Goal: Task Accomplishment & Management: Manage account settings

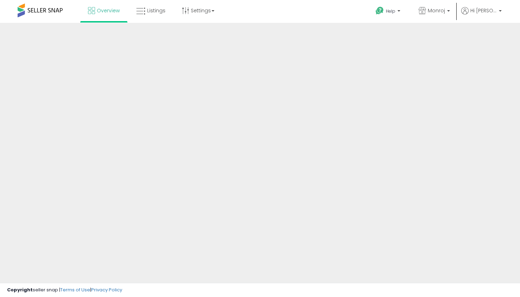
click at [130, 178] on div at bounding box center [260, 169] width 520 height 292
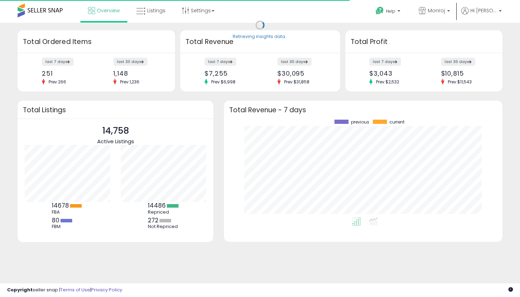
scroll to position [98, 264]
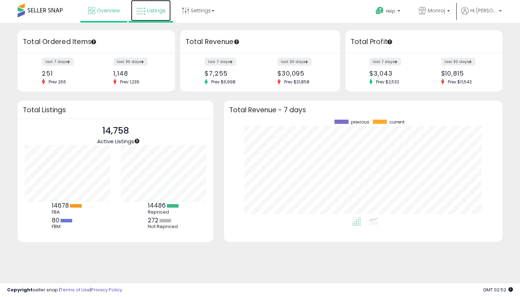
click at [153, 12] on span "Listings" at bounding box center [156, 10] width 18 height 7
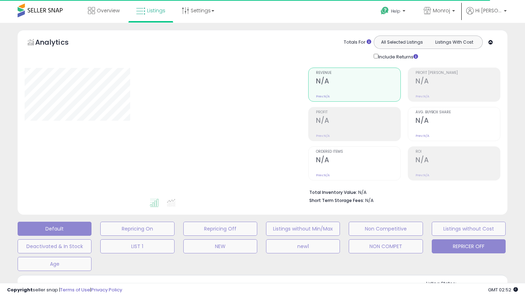
click at [174, 236] on button "REPRICER OFF" at bounding box center [137, 229] width 74 height 14
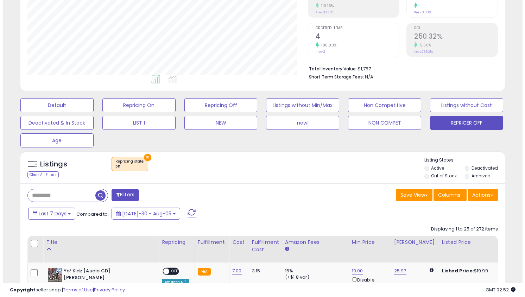
scroll to position [130, 0]
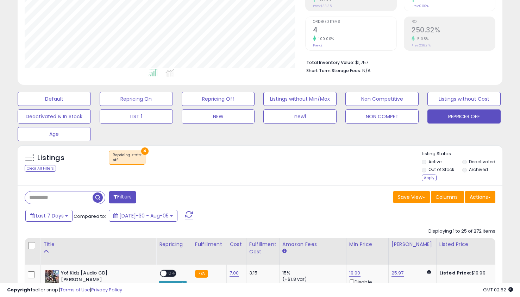
click at [426, 173] on li "Out of Stock" at bounding box center [441, 170] width 39 height 8
click at [426, 175] on div "Apply" at bounding box center [429, 178] width 15 height 7
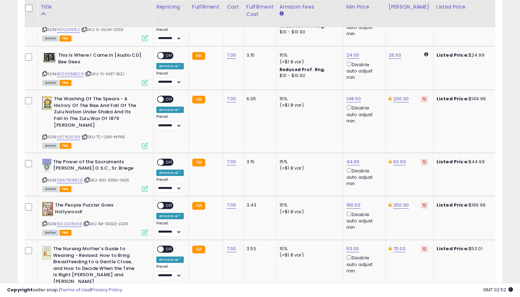
scroll to position [1359, 0]
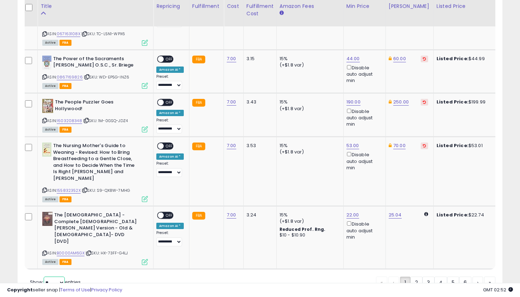
click at [53, 277] on select "** **" at bounding box center [54, 283] width 21 height 12
select select "**"
click at [44, 277] on select "** **" at bounding box center [54, 283] width 21 height 12
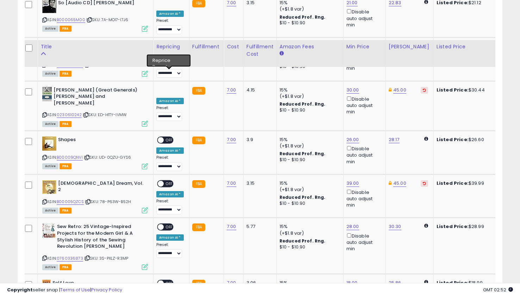
scroll to position [2511, 0]
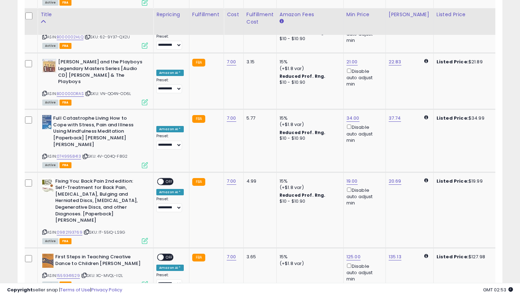
scroll to position [2504, 0]
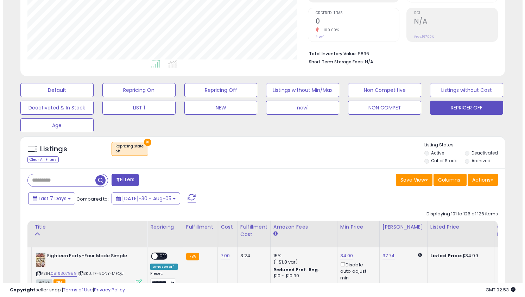
scroll to position [0, 0]
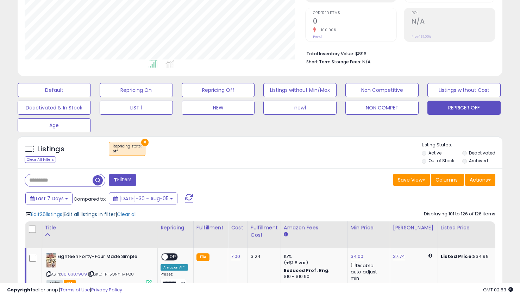
click at [105, 214] on span "Edit all listings in filter" at bounding box center [90, 214] width 52 height 7
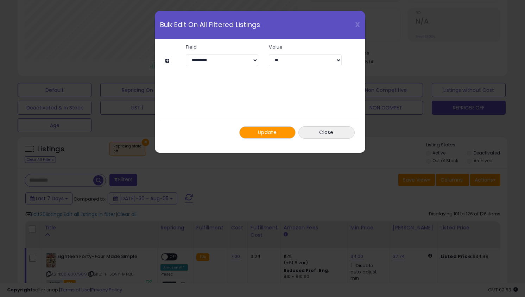
click at [266, 131] on span "Update" at bounding box center [267, 132] width 19 height 7
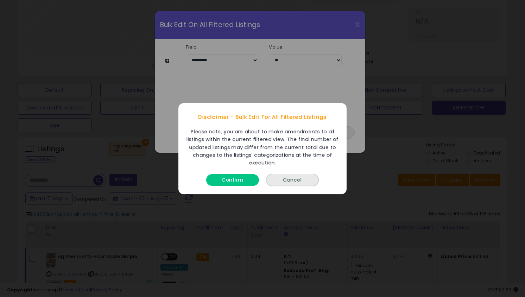
click at [238, 177] on button "Confirm" at bounding box center [232, 180] width 53 height 12
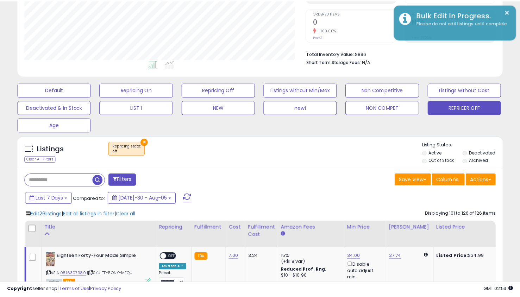
scroll to position [351770, 351634]
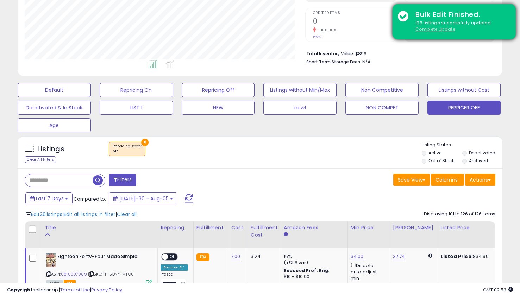
click at [428, 29] on u "Complete Update" at bounding box center [435, 29] width 40 height 6
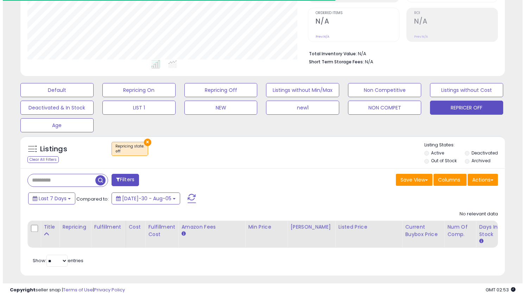
scroll to position [144, 280]
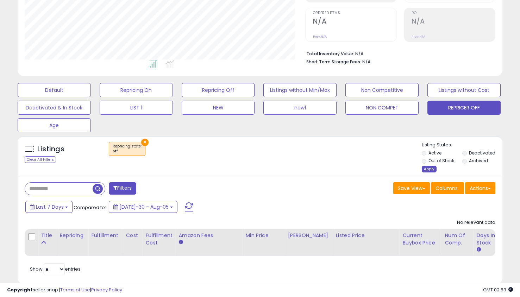
click at [427, 168] on div "Apply" at bounding box center [429, 169] width 15 height 7
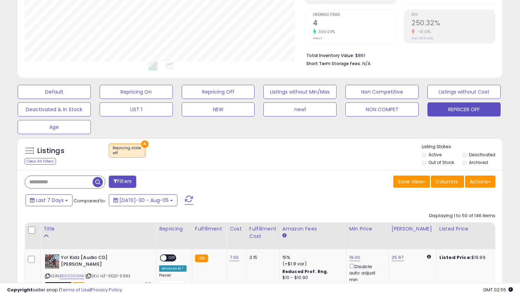
scroll to position [0, 0]
